Goal: Information Seeking & Learning: Check status

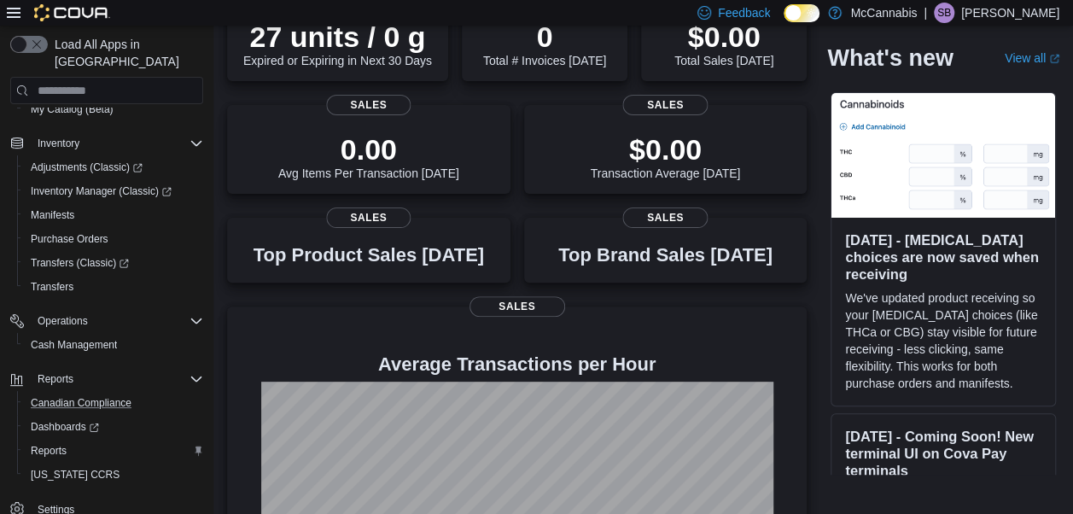
scroll to position [256, 0]
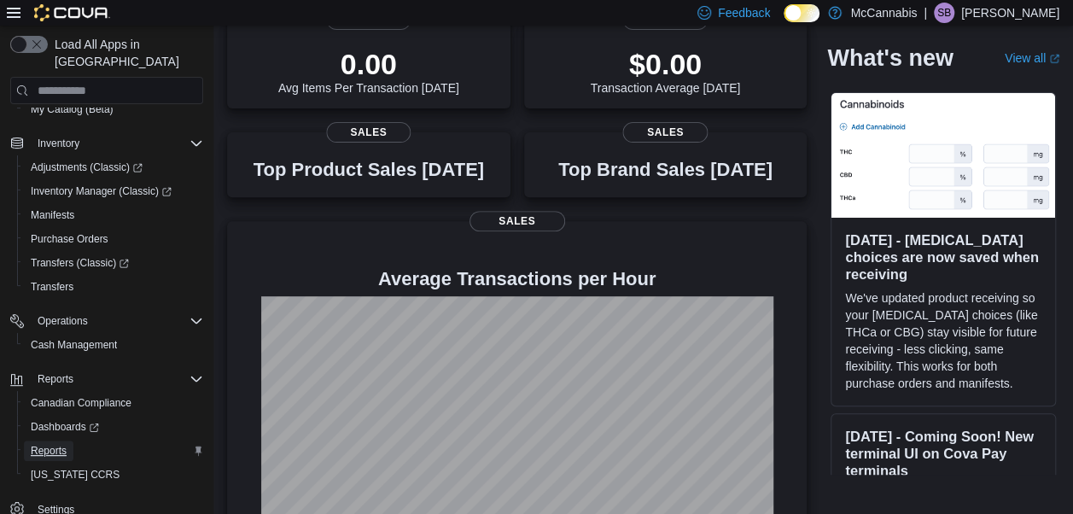
click at [58, 441] on span "Reports" at bounding box center [49, 451] width 36 height 20
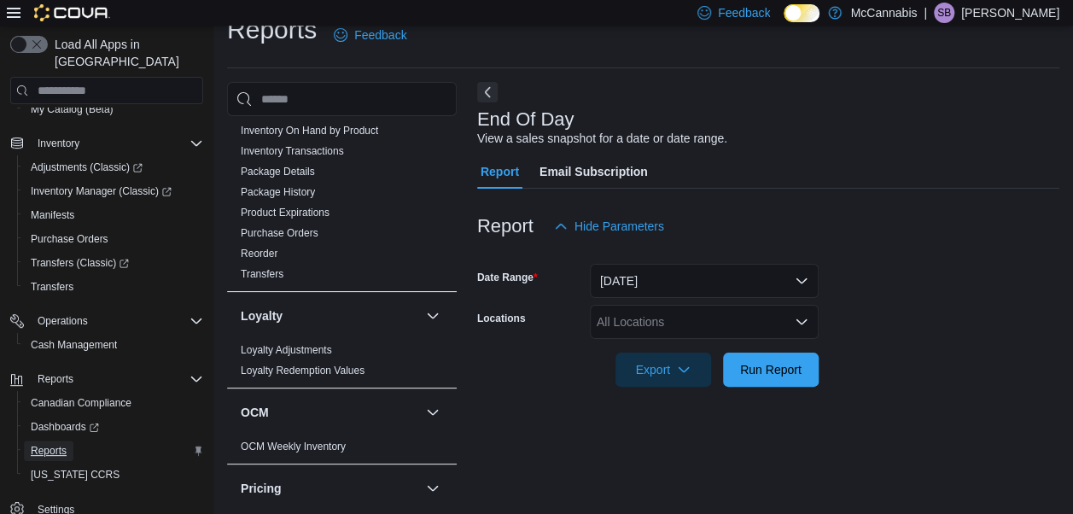
scroll to position [27, 0]
click at [706, 271] on button "[DATE]" at bounding box center [704, 280] width 229 height 34
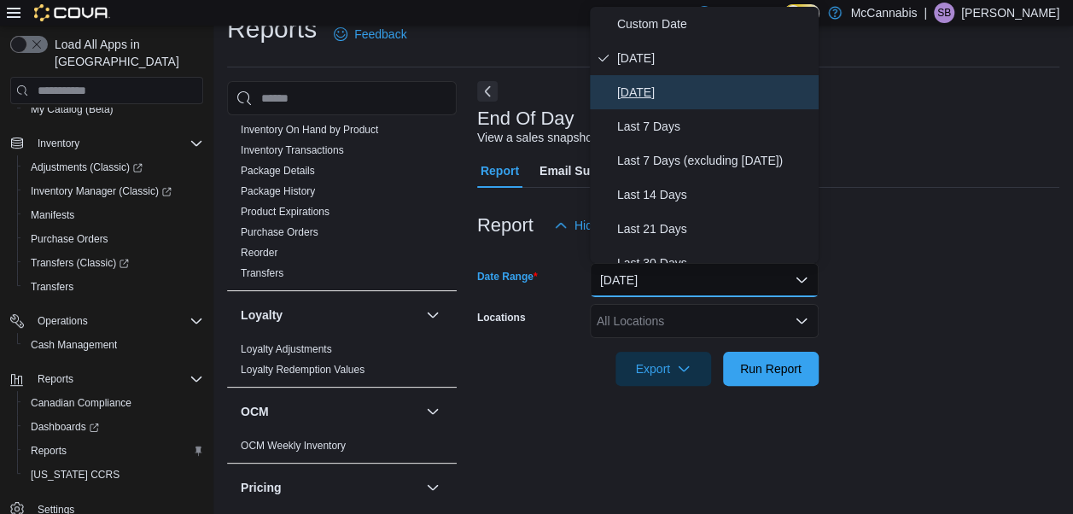
click at [667, 92] on span "[DATE]" at bounding box center [714, 92] width 195 height 20
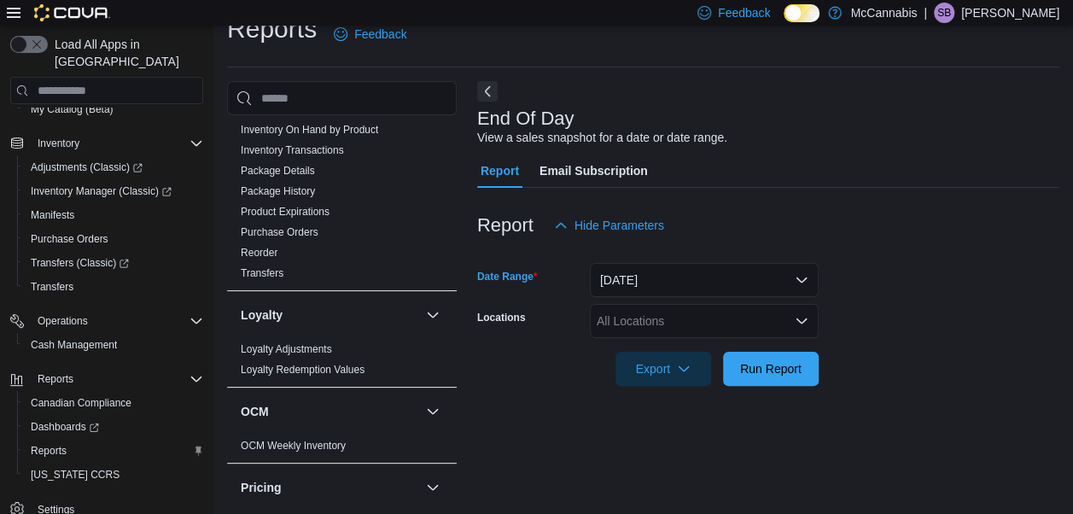
click at [679, 322] on div "All Locations" at bounding box center [704, 321] width 229 height 34
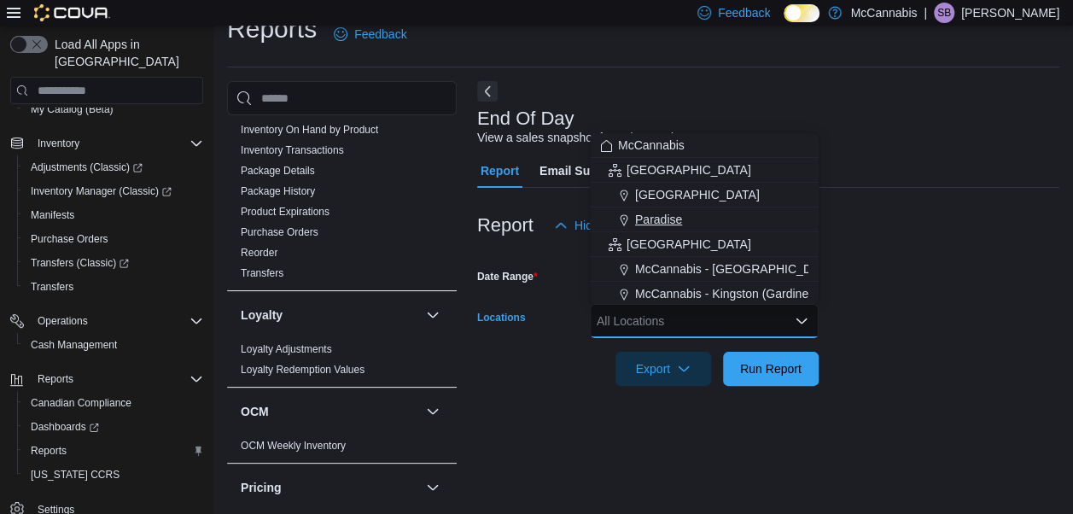
click at [679, 212] on span "Paradise" at bounding box center [658, 219] width 47 height 17
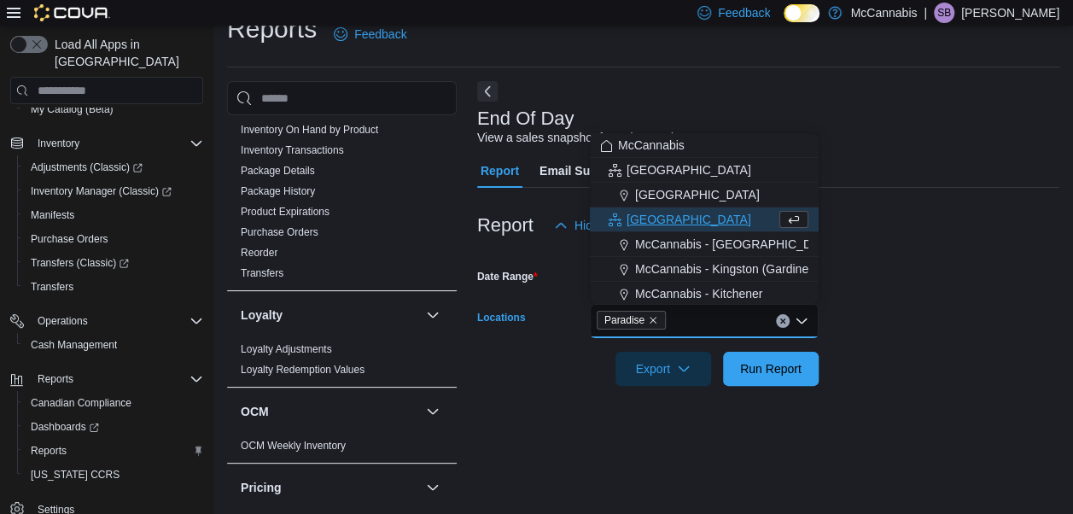
click at [768, 394] on div at bounding box center [768, 396] width 582 height 20
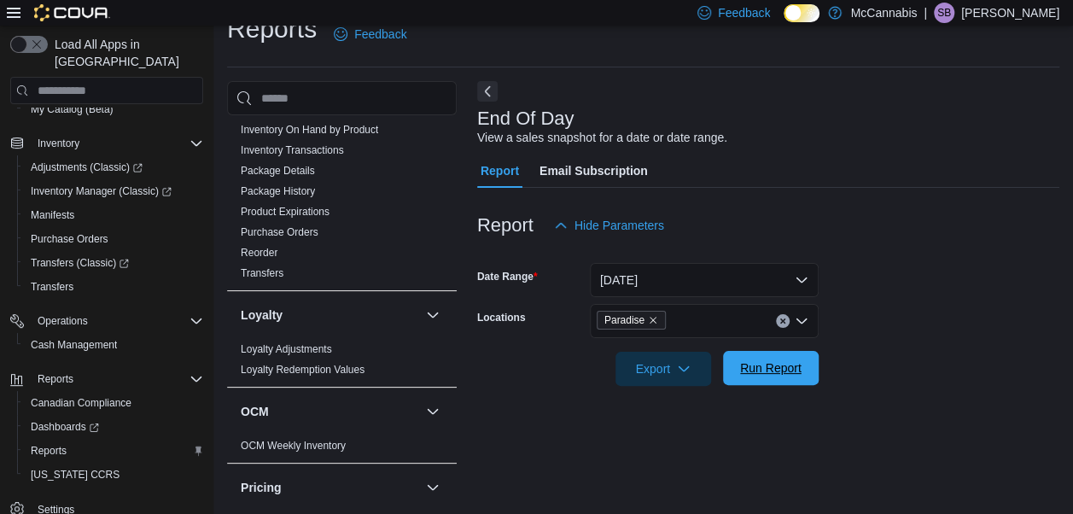
click at [768, 368] on span "Run Report" at bounding box center [770, 367] width 61 height 17
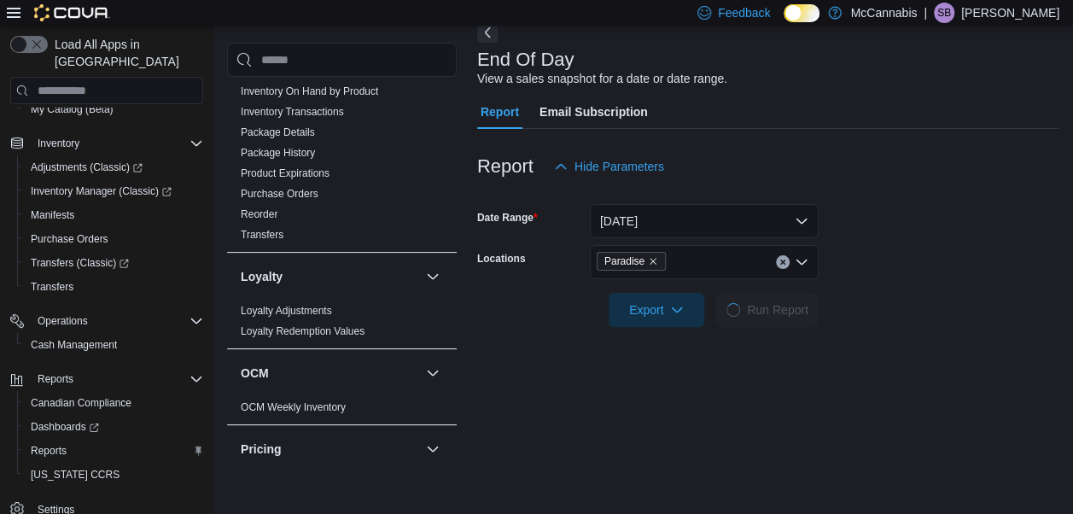
scroll to position [113, 0]
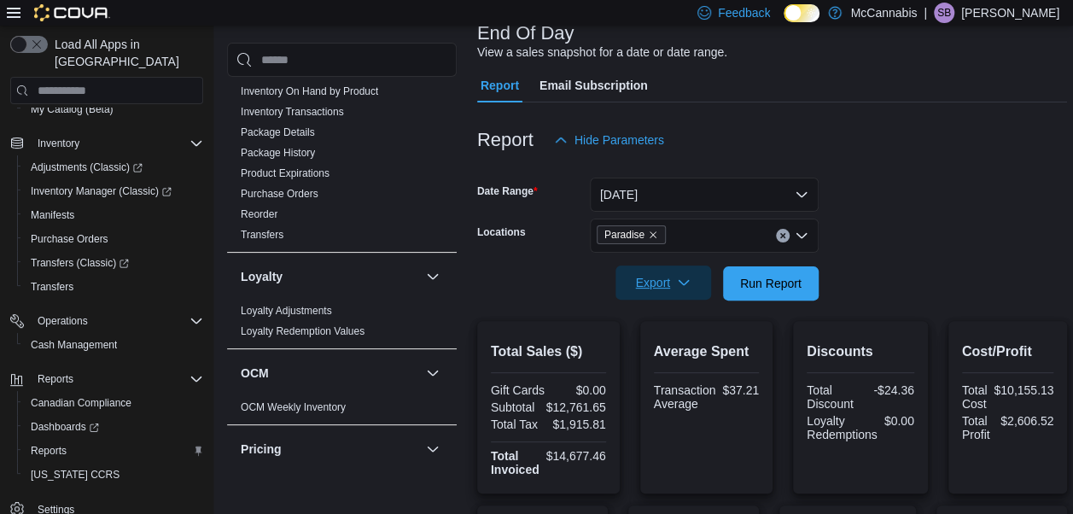
click at [633, 272] on span "Export" at bounding box center [663, 283] width 75 height 34
click at [663, 357] on span "Export to Pdf" at bounding box center [666, 352] width 77 height 14
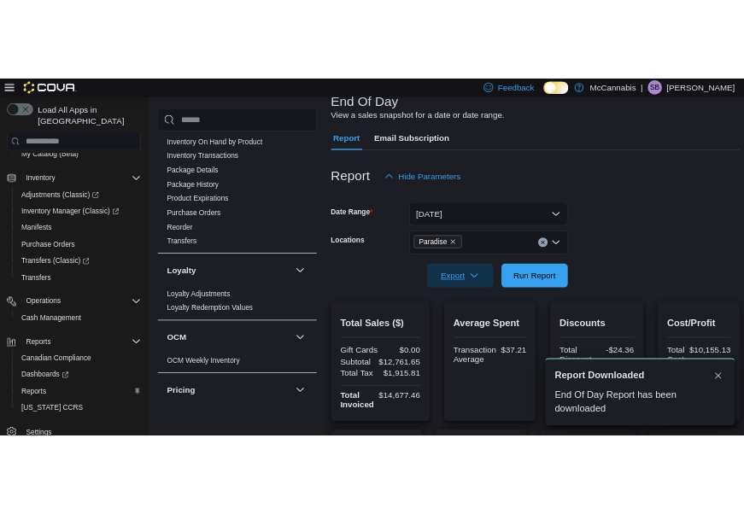
scroll to position [0, 0]
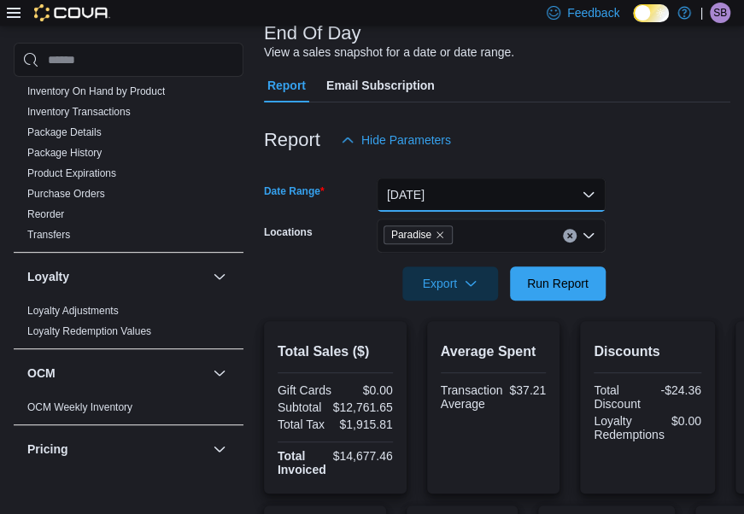
click at [556, 199] on button "Yesterday" at bounding box center [491, 195] width 229 height 34
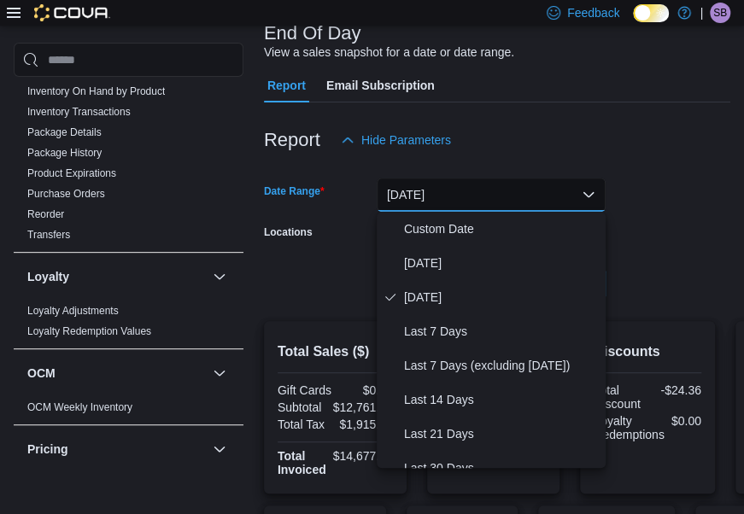
click at [640, 60] on div "End Of Day View a sales snapshot for a date or date range." at bounding box center [493, 42] width 458 height 38
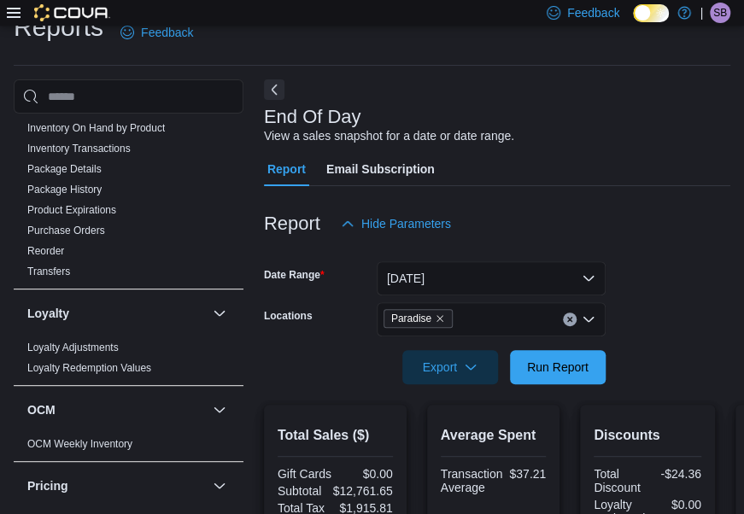
scroll to position [27, 0]
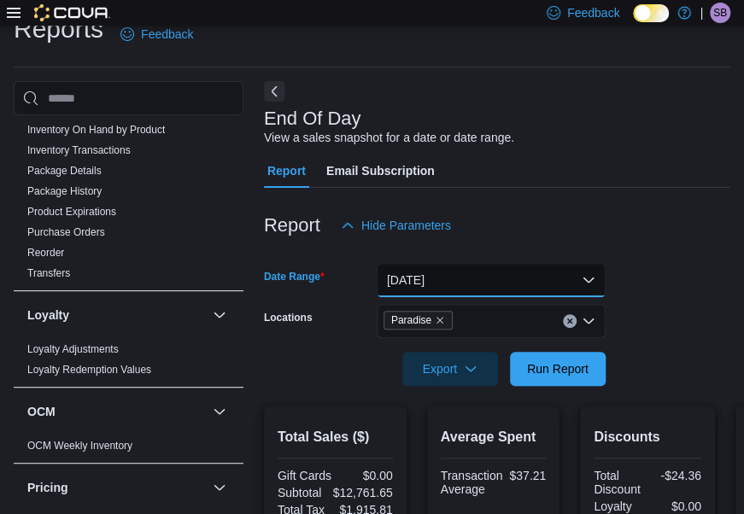
click at [470, 285] on button "Yesterday" at bounding box center [491, 280] width 229 height 34
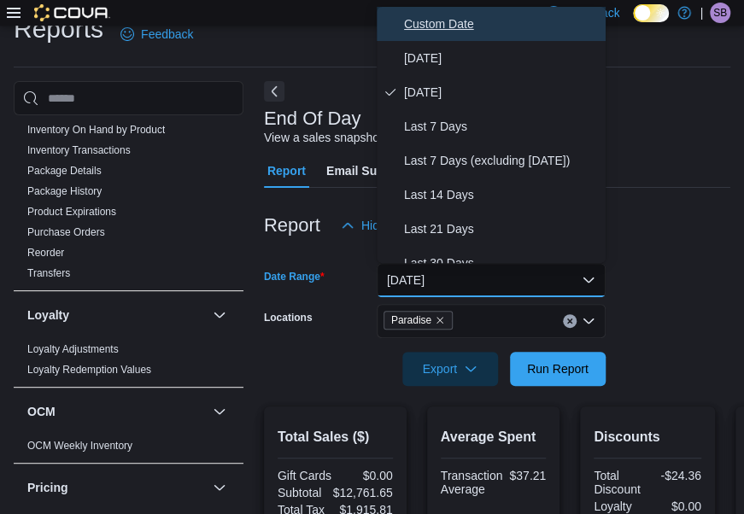
click at [463, 19] on span "Custom Date" at bounding box center [501, 24] width 195 height 20
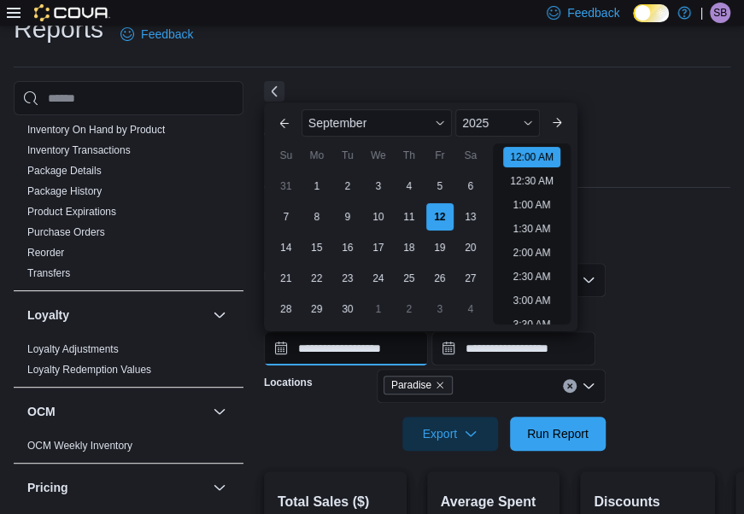
click at [401, 347] on input "**********" at bounding box center [346, 348] width 164 height 34
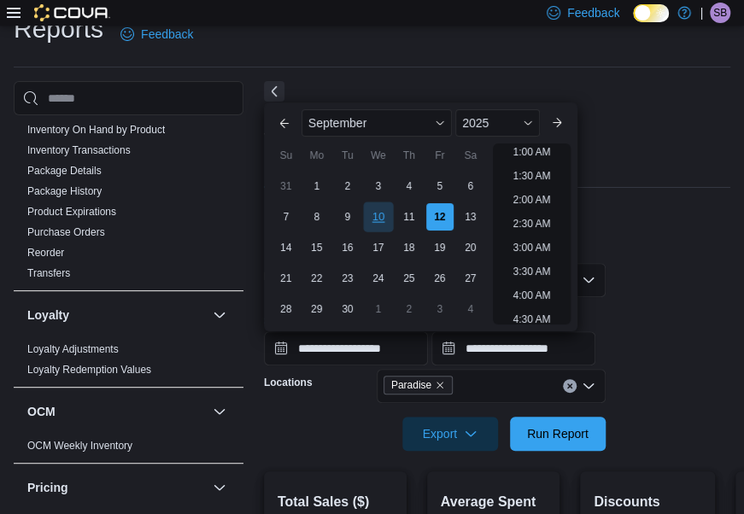
click at [389, 213] on div "10" at bounding box center [378, 216] width 30 height 30
type input "**********"
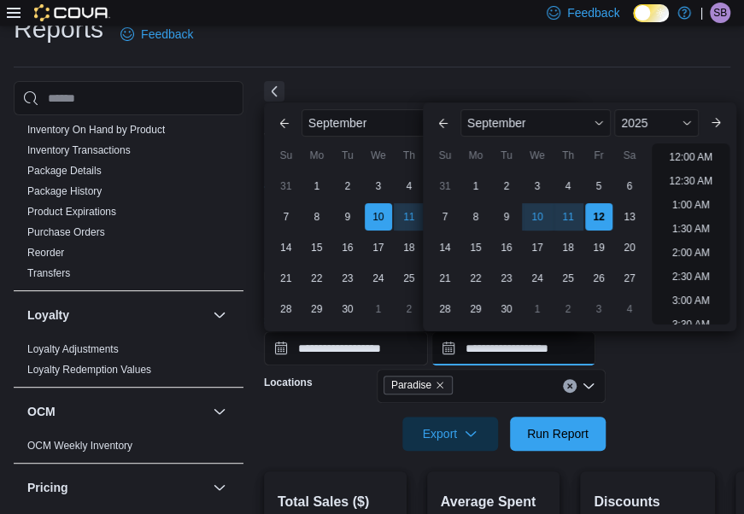
click at [483, 343] on input "**********" at bounding box center [513, 348] width 164 height 34
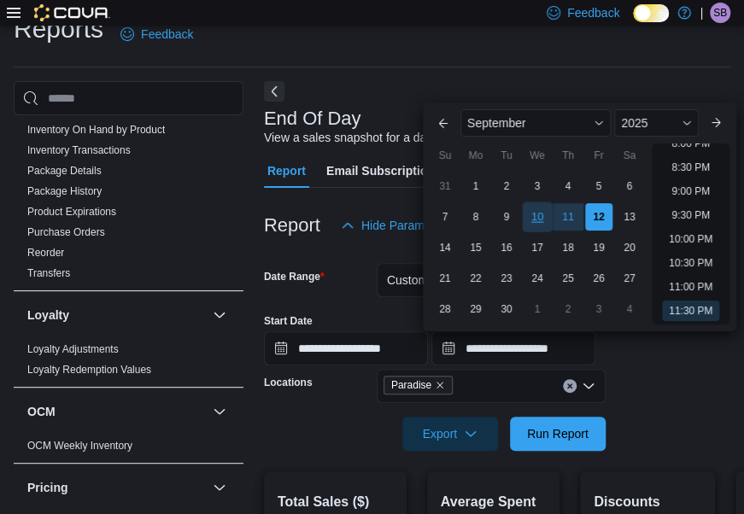
click at [540, 212] on div "10" at bounding box center [537, 216] width 30 height 30
type input "**********"
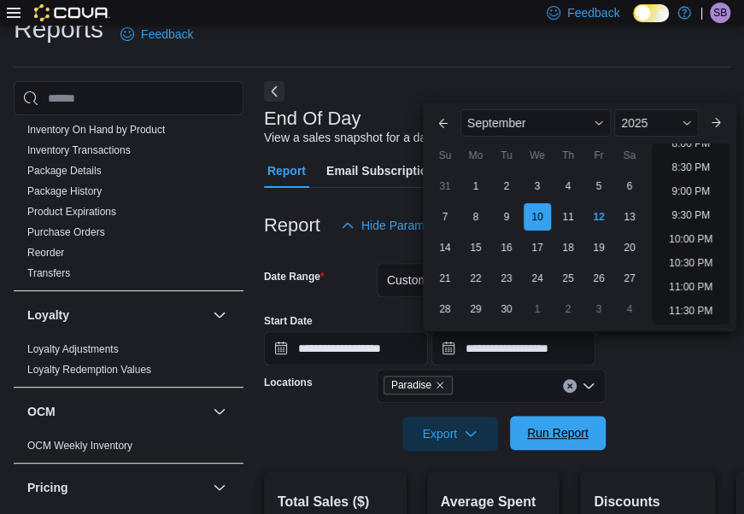
click at [578, 435] on span "Run Report" at bounding box center [557, 432] width 61 height 17
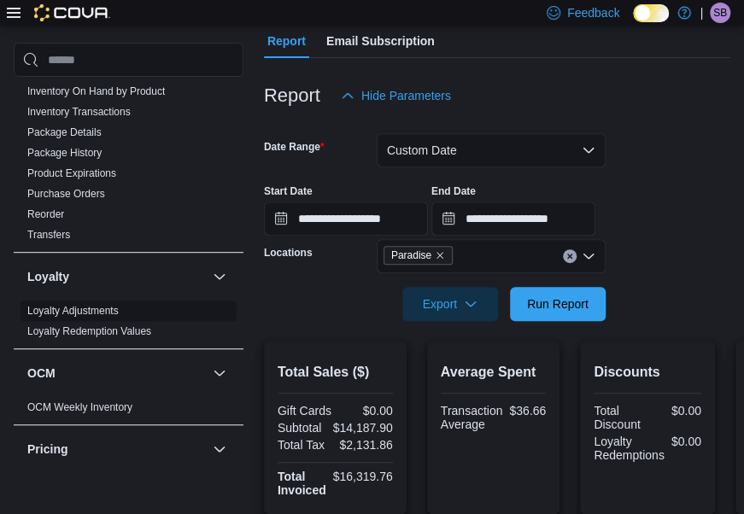
scroll to position [198, 0]
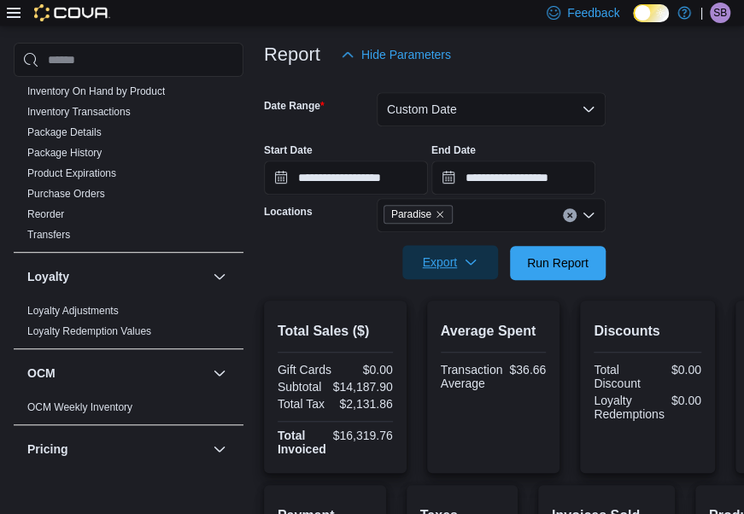
click at [435, 263] on span "Export" at bounding box center [449, 262] width 75 height 34
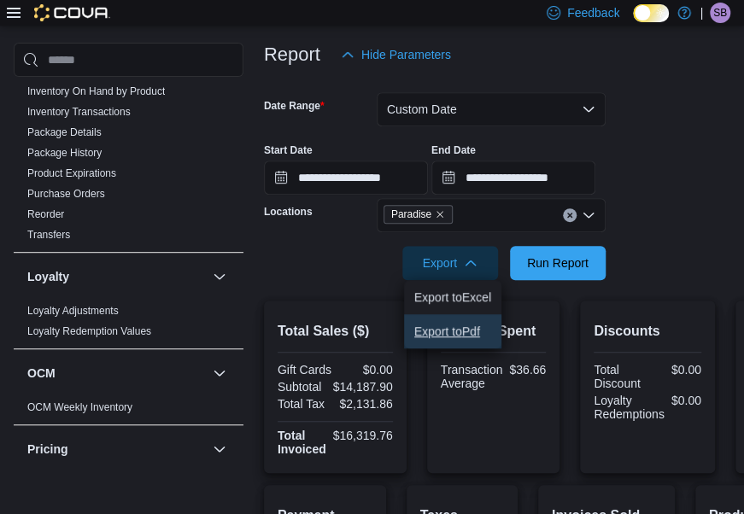
click at [471, 336] on button "Export to Pdf" at bounding box center [452, 331] width 97 height 34
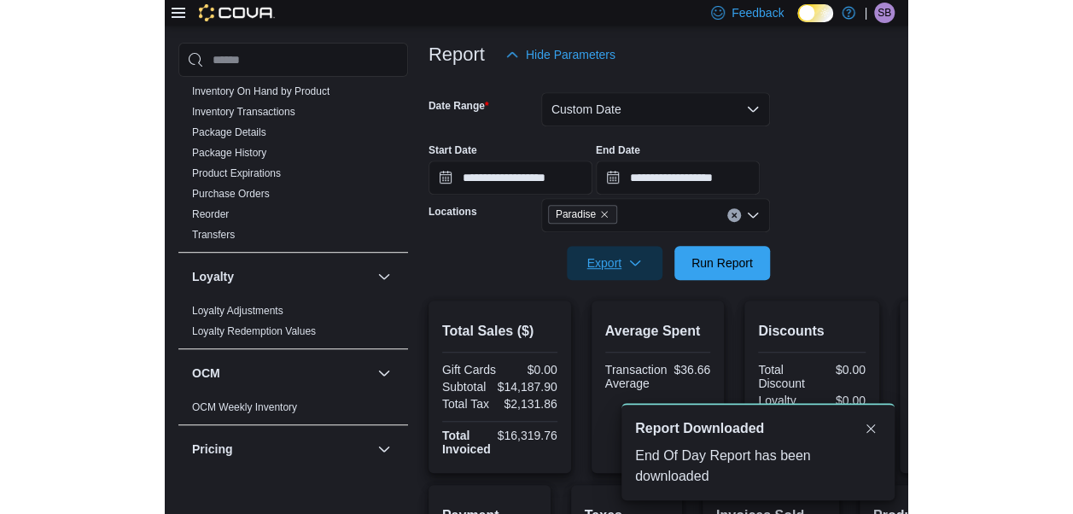
scroll to position [0, 0]
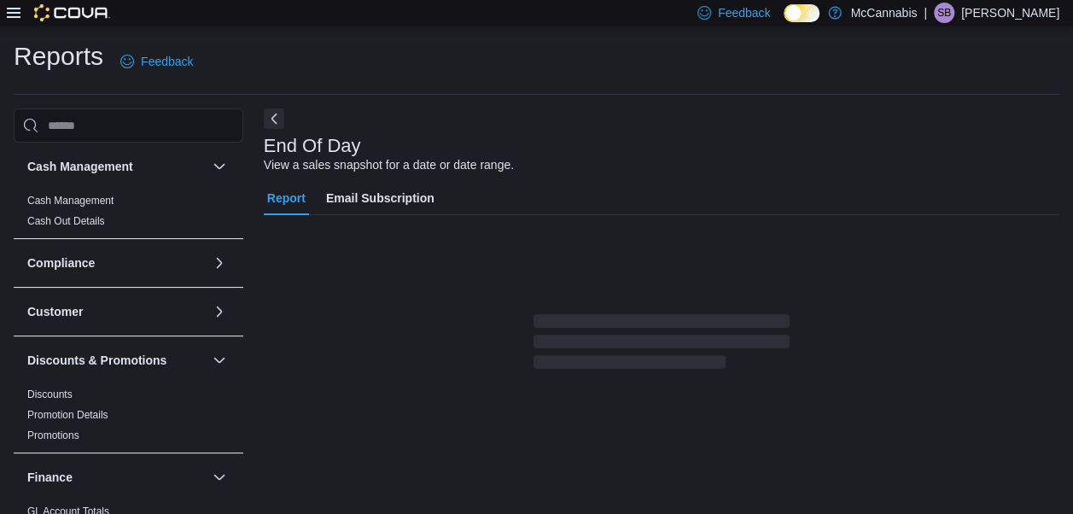
scroll to position [27, 0]
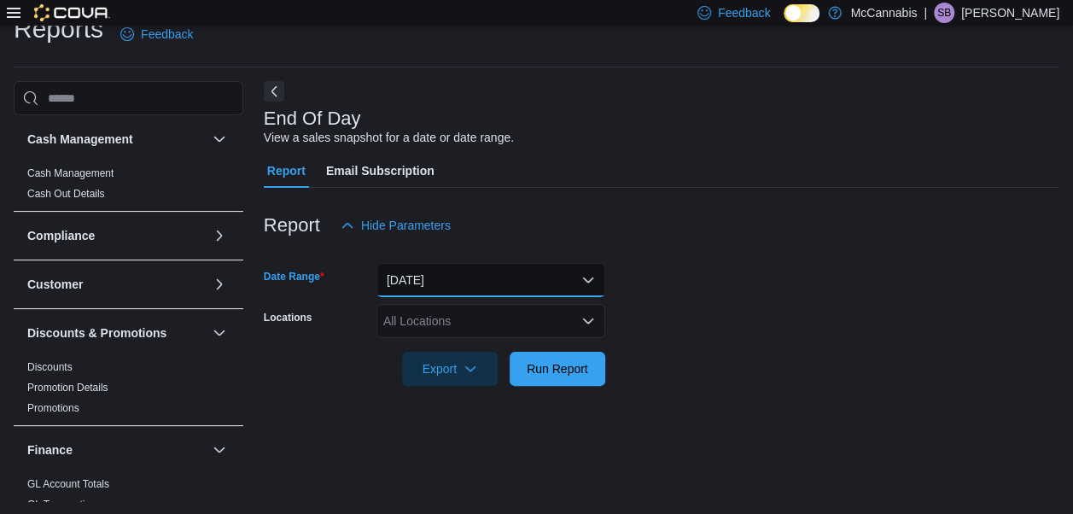
click at [441, 277] on button "Today" at bounding box center [491, 280] width 229 height 34
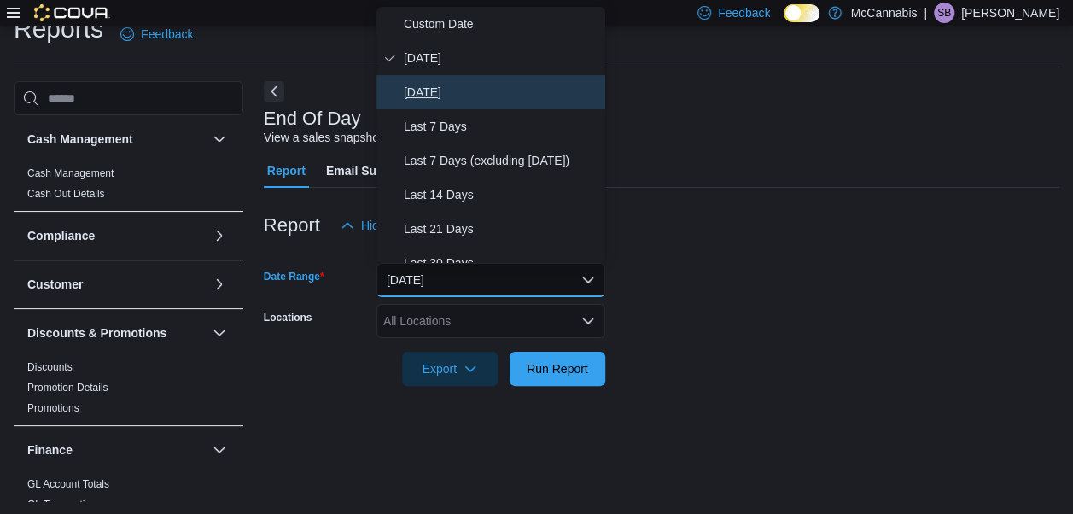
click at [431, 101] on span "Yesterday" at bounding box center [501, 92] width 195 height 20
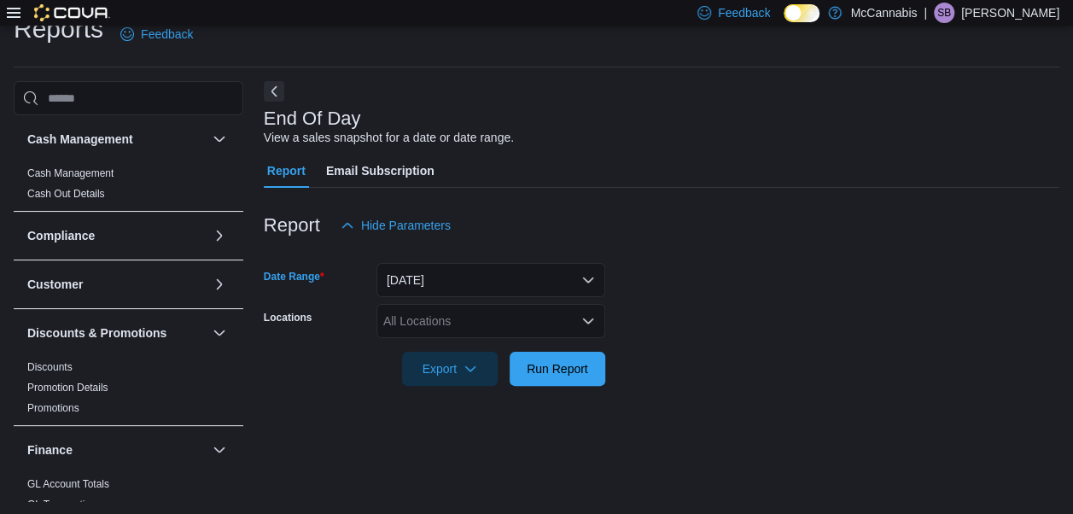
click at [463, 322] on div "All Locations" at bounding box center [491, 321] width 229 height 34
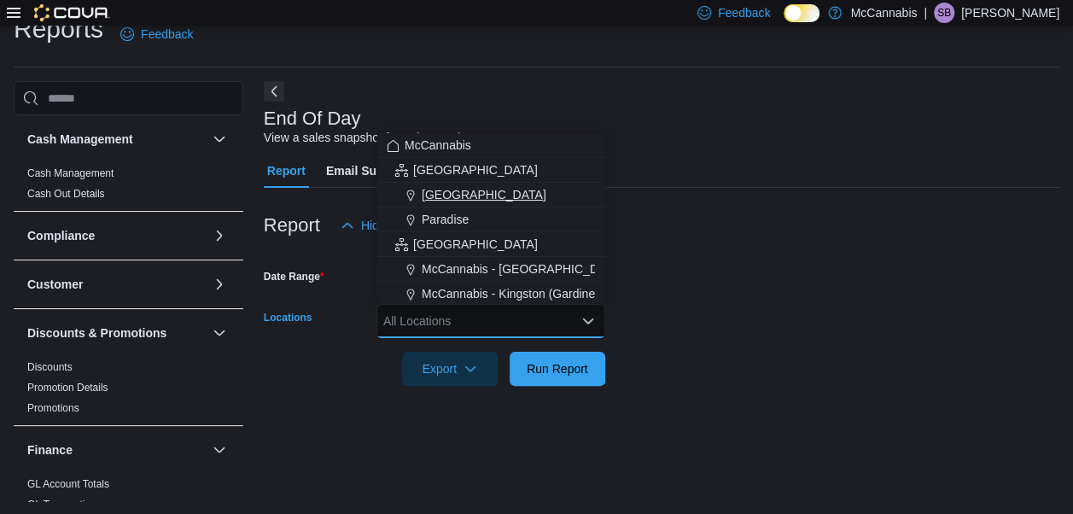
click at [441, 205] on button "Deer Lake" at bounding box center [491, 195] width 229 height 25
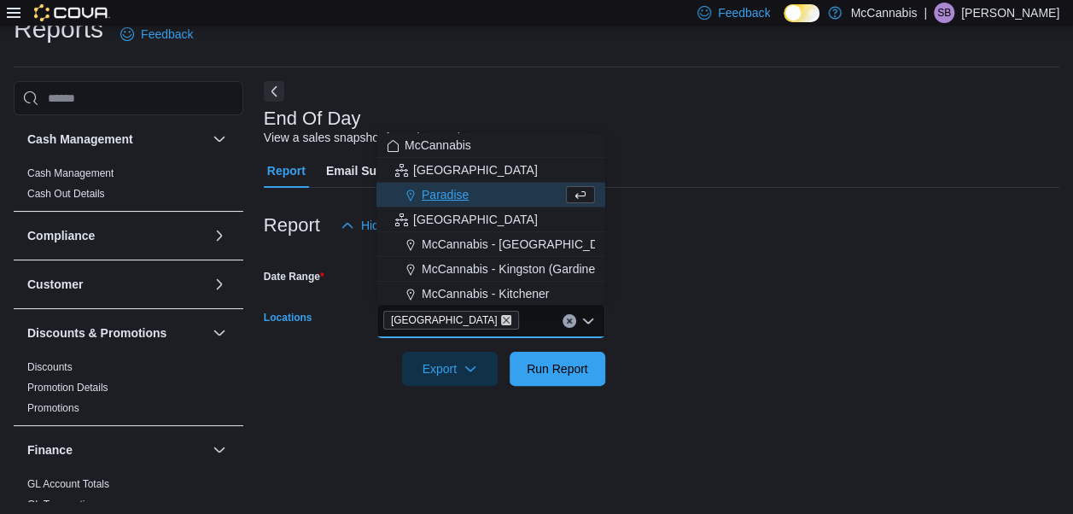
click at [501, 320] on icon "Remove Deer Lake from selection in this group" at bounding box center [506, 320] width 10 height 10
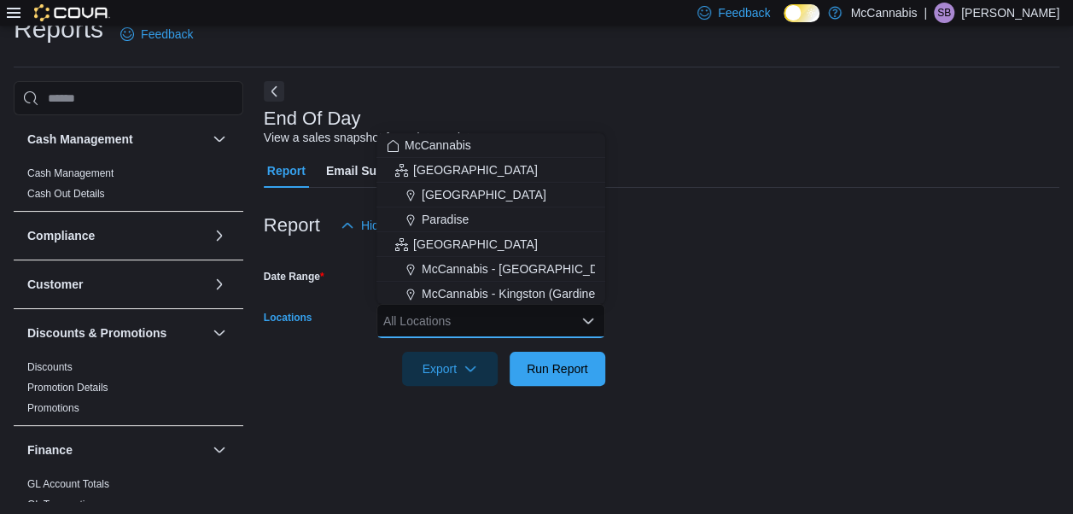
click at [454, 320] on div "All Locations" at bounding box center [491, 321] width 229 height 34
click at [426, 215] on span "Paradise" at bounding box center [445, 219] width 47 height 17
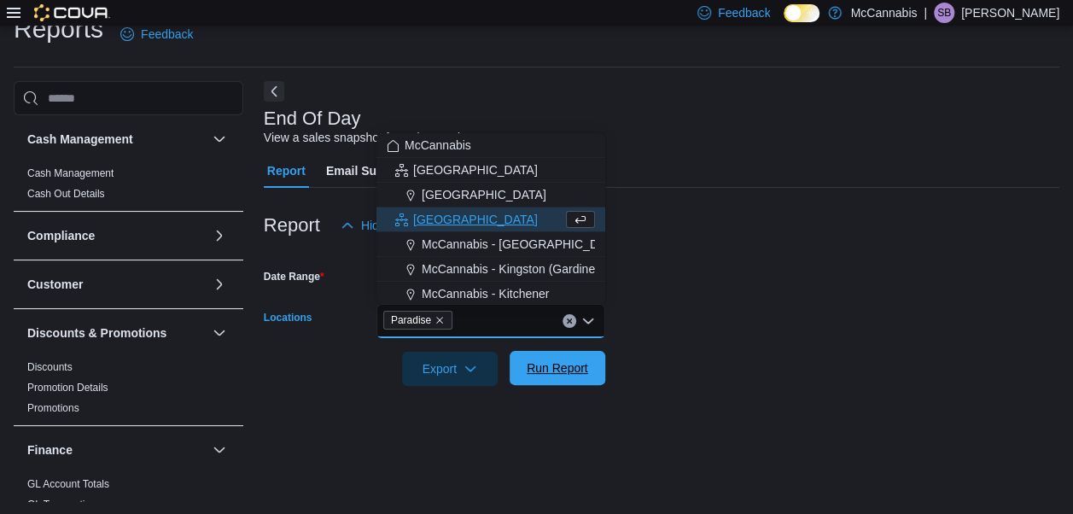
click at [546, 380] on span "Run Report" at bounding box center [557, 368] width 75 height 34
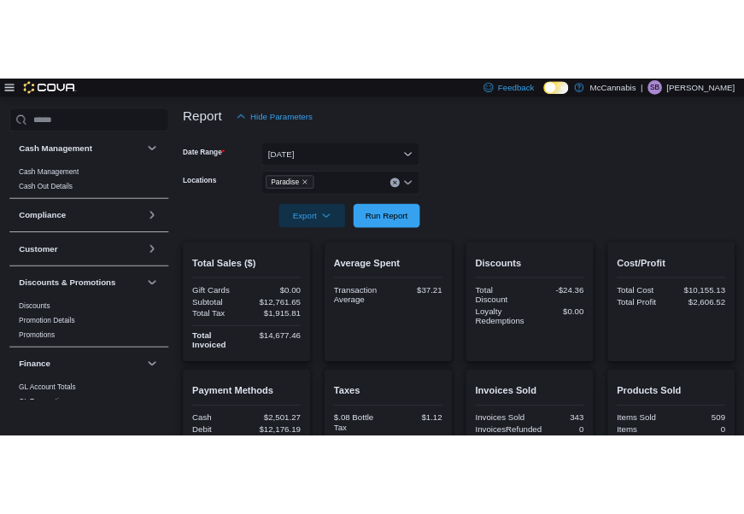
scroll to position [283, 0]
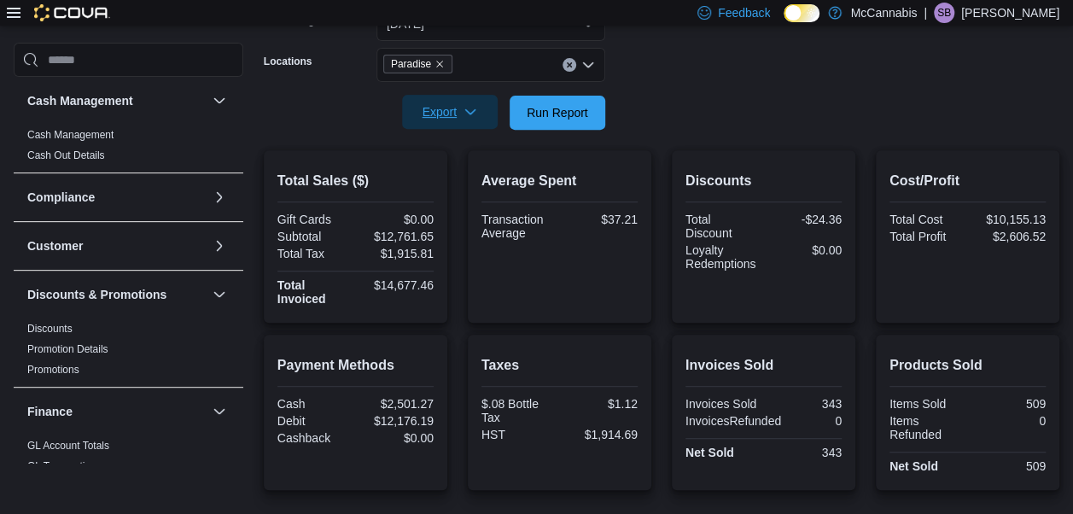
click at [419, 113] on span "Export" at bounding box center [449, 112] width 75 height 34
click at [454, 178] on span "Export to Pdf" at bounding box center [452, 181] width 77 height 14
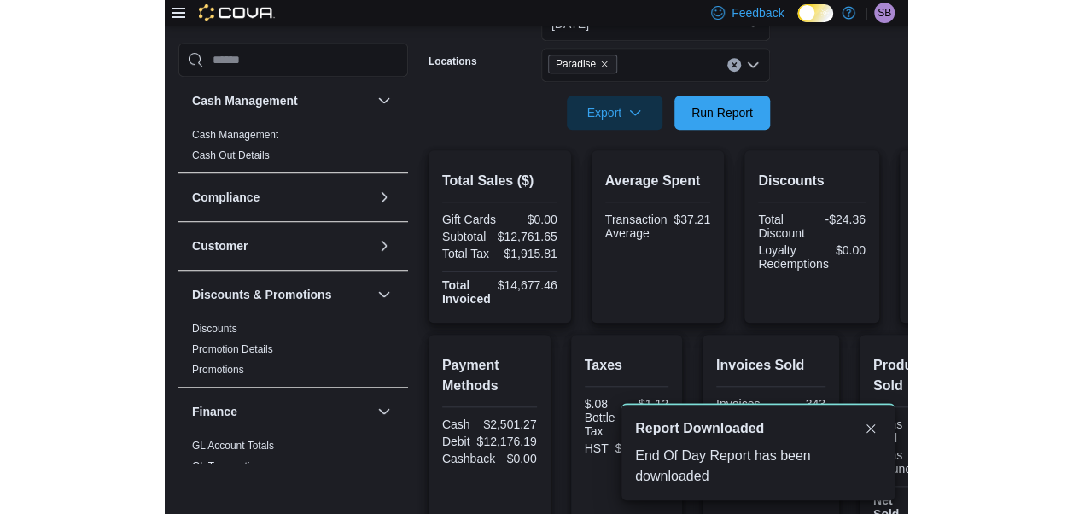
scroll to position [0, 0]
